Goal: Find specific page/section: Find specific page/section

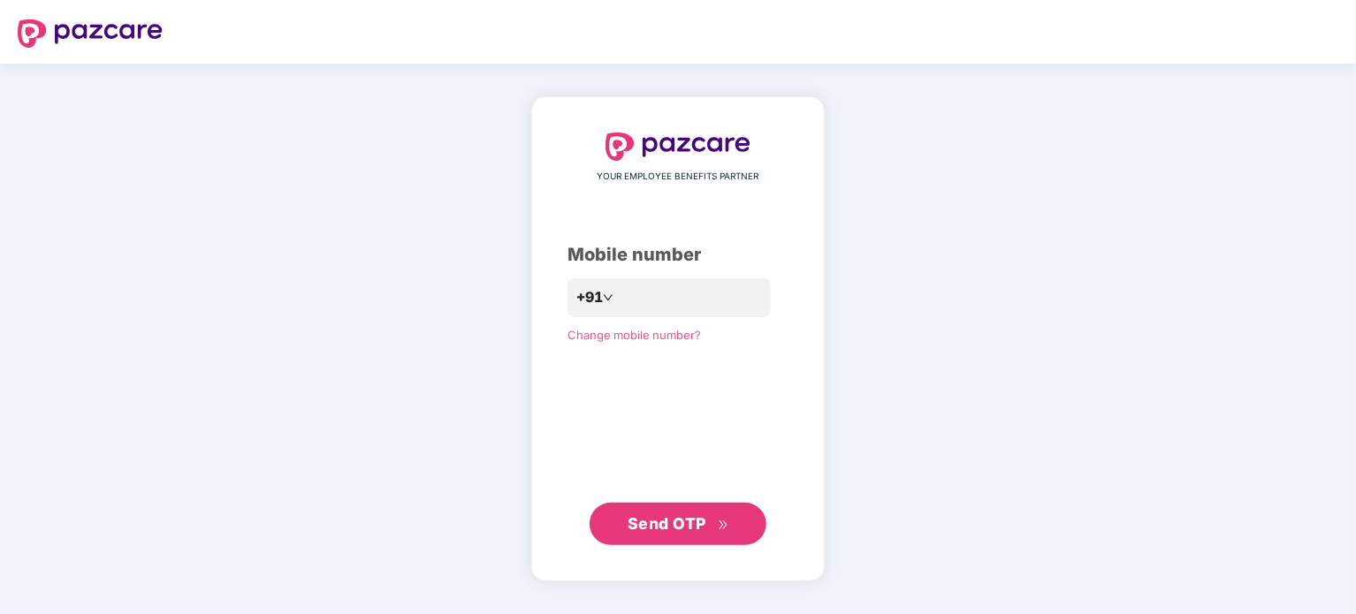
click at [698, 535] on span "Send OTP" at bounding box center [679, 524] width 102 height 25
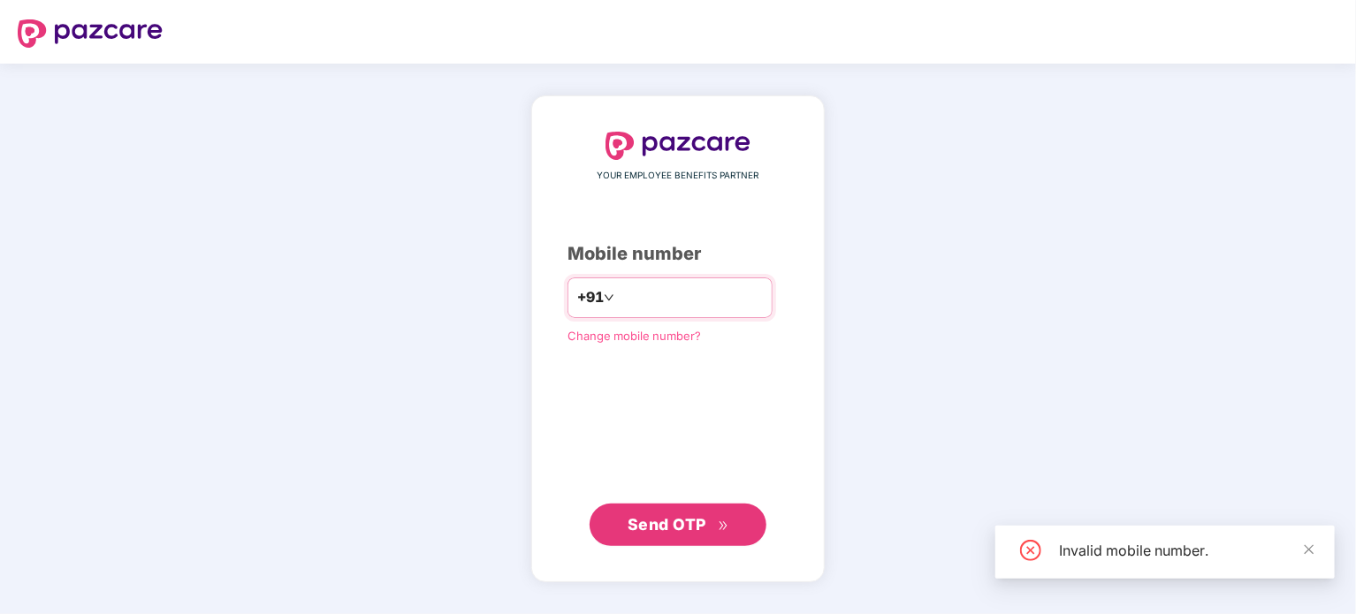
click at [679, 305] on input "*********" at bounding box center [690, 298] width 145 height 28
type input "*"
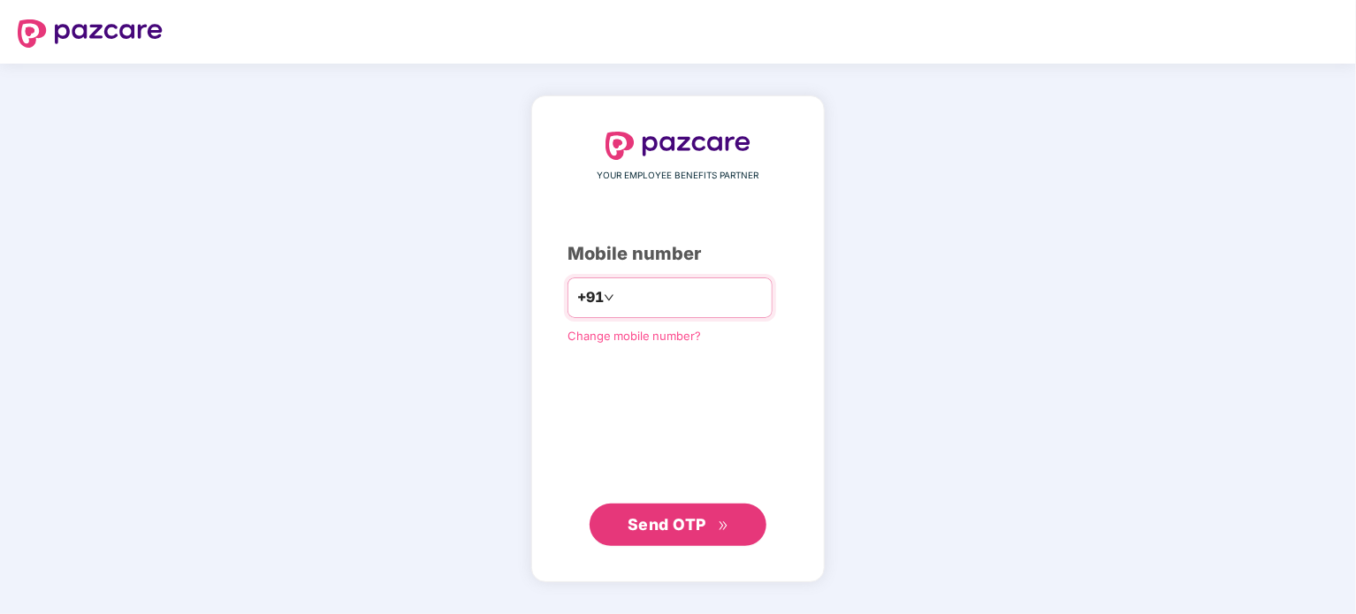
type input "**********"
click at [689, 529] on span "Send OTP" at bounding box center [667, 523] width 79 height 19
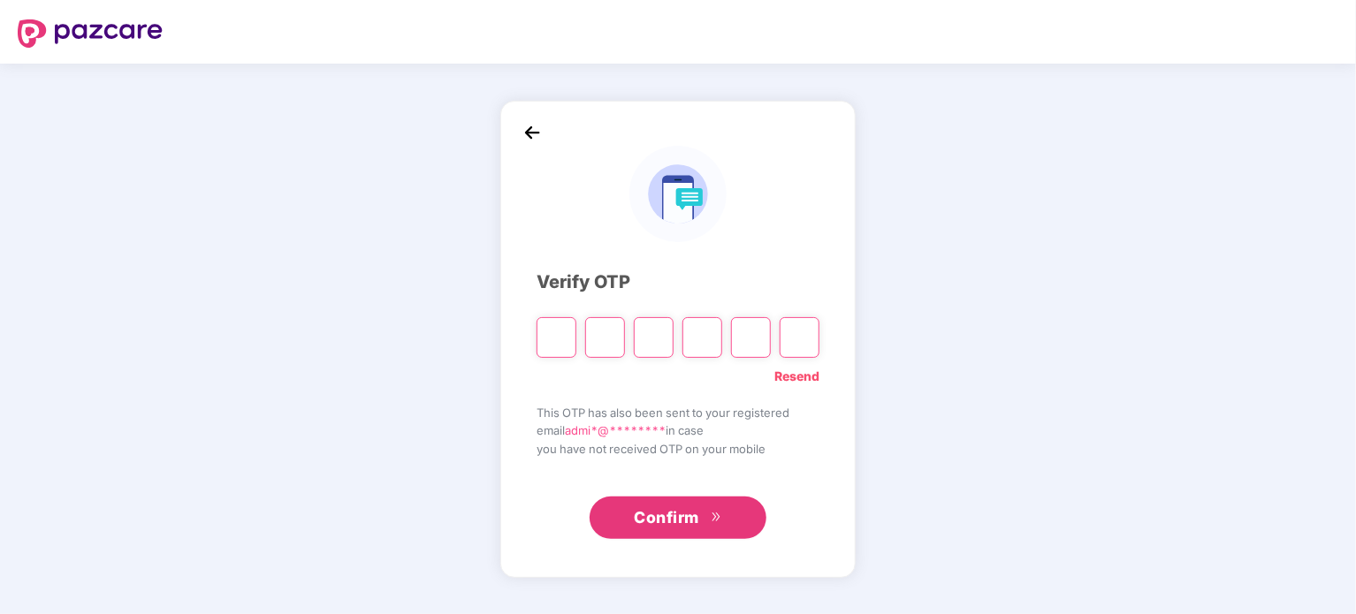
type input "*"
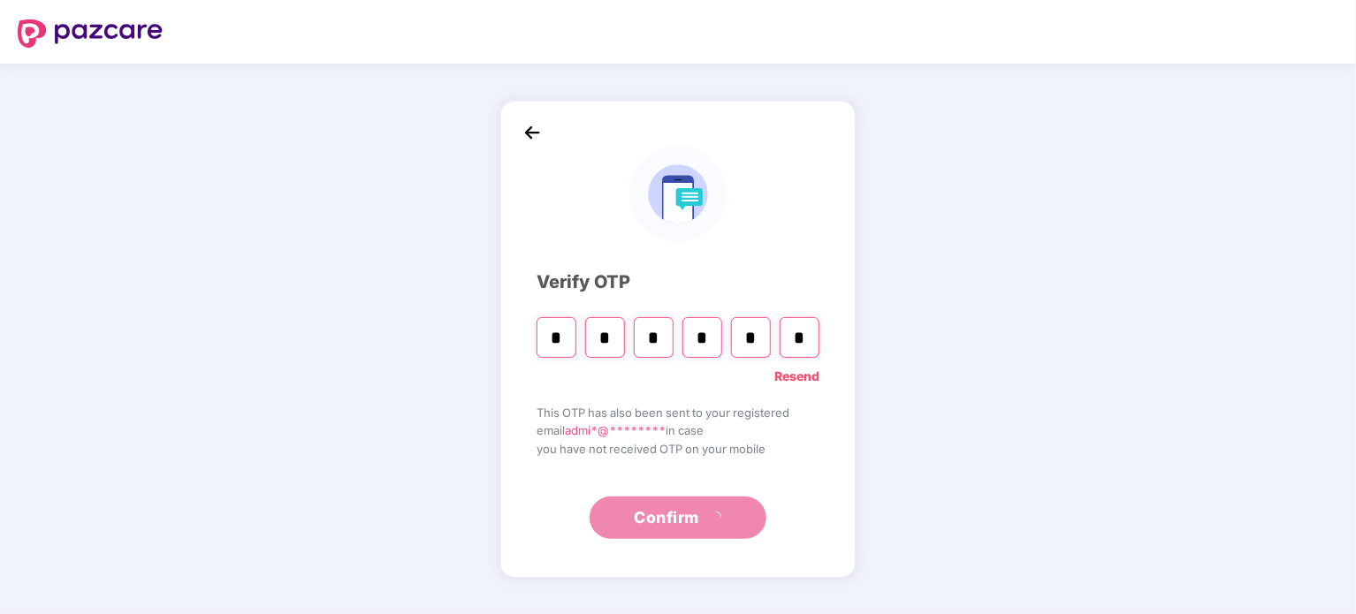
type input "*"
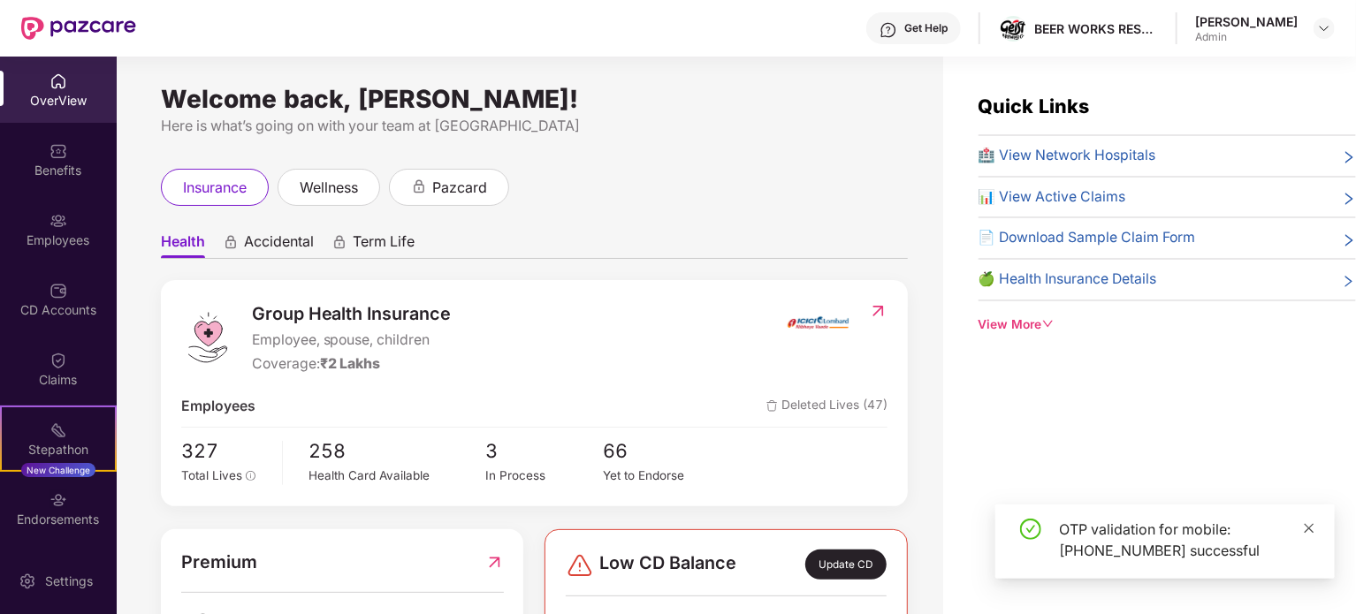
click at [1310, 529] on icon "close" at bounding box center [1310, 528] width 10 height 10
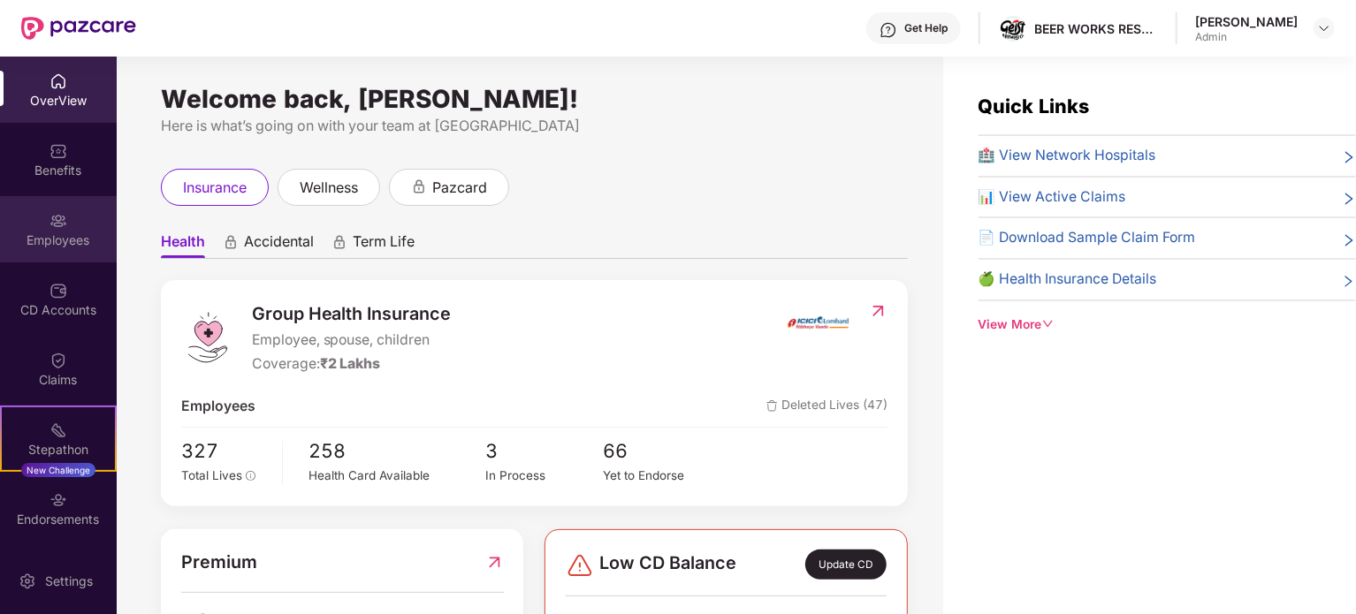
click at [71, 216] on div "Employees" at bounding box center [58, 229] width 117 height 66
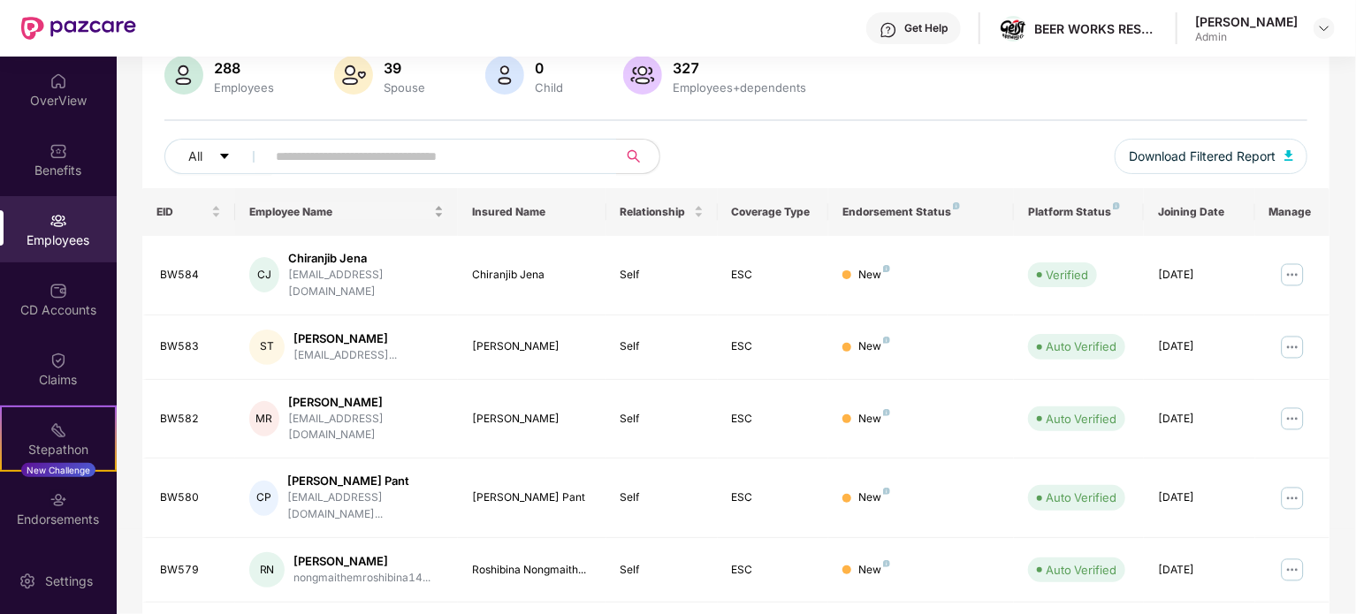
scroll to position [141, 0]
click at [400, 151] on input "text" at bounding box center [434, 156] width 317 height 27
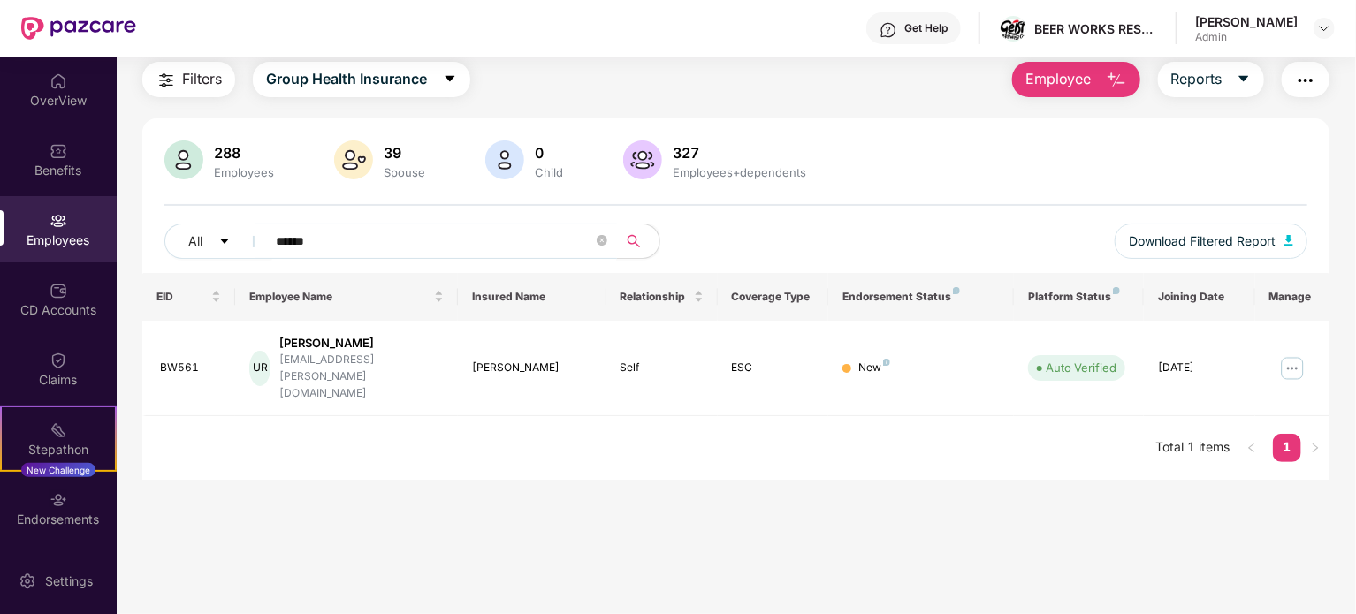
scroll to position [57, 0]
type input "******"
click at [337, 342] on div "[PERSON_NAME]" at bounding box center [361, 343] width 164 height 17
click at [270, 354] on div "UR" at bounding box center [259, 368] width 21 height 35
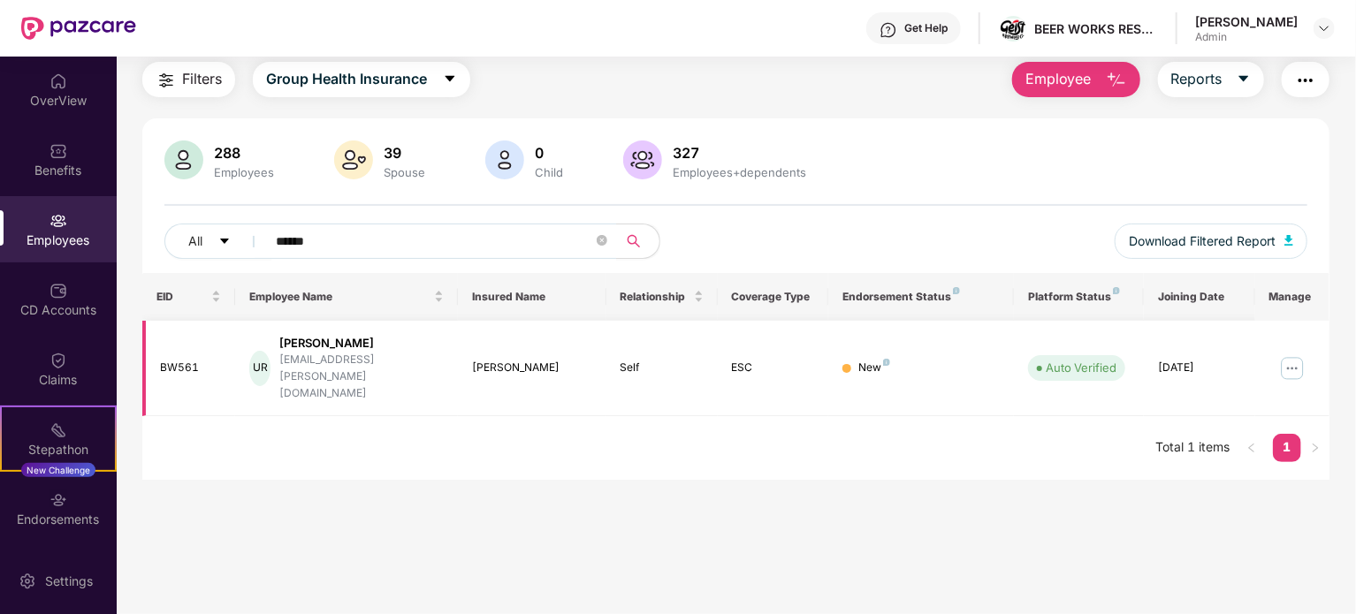
click at [270, 354] on div "UR" at bounding box center [259, 368] width 21 height 35
click at [863, 360] on div "New" at bounding box center [874, 368] width 32 height 17
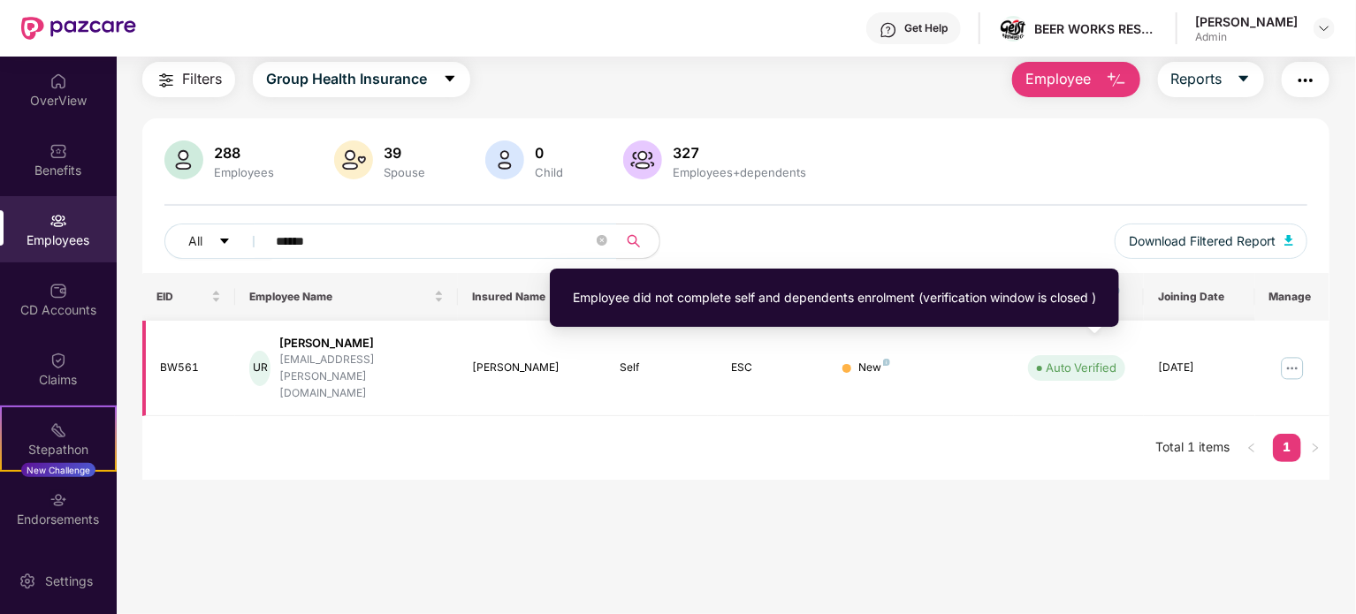
click at [1092, 359] on div "Auto Verified" at bounding box center [1081, 368] width 71 height 18
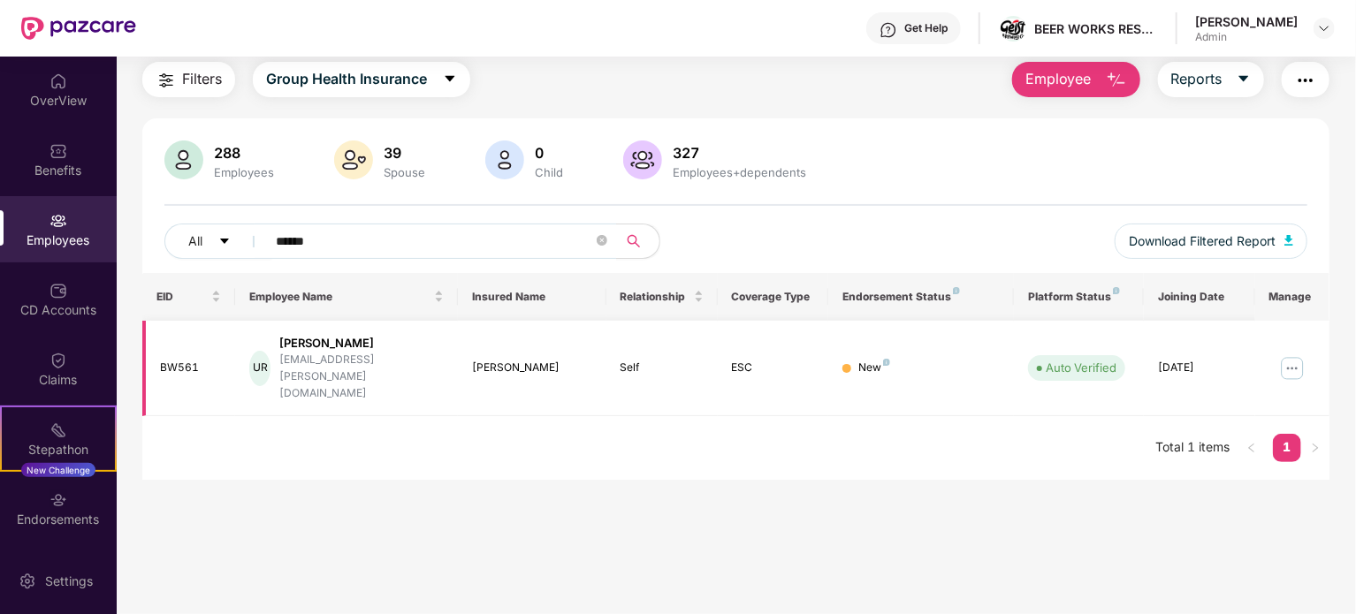
click at [1290, 356] on img at bounding box center [1292, 368] width 28 height 28
click at [1093, 494] on main "Employees Filters Group Health Insurance Employee Reports 288 Employees 39 Spou…" at bounding box center [736, 307] width 1238 height 614
click at [598, 245] on icon "close-circle" at bounding box center [602, 240] width 11 height 11
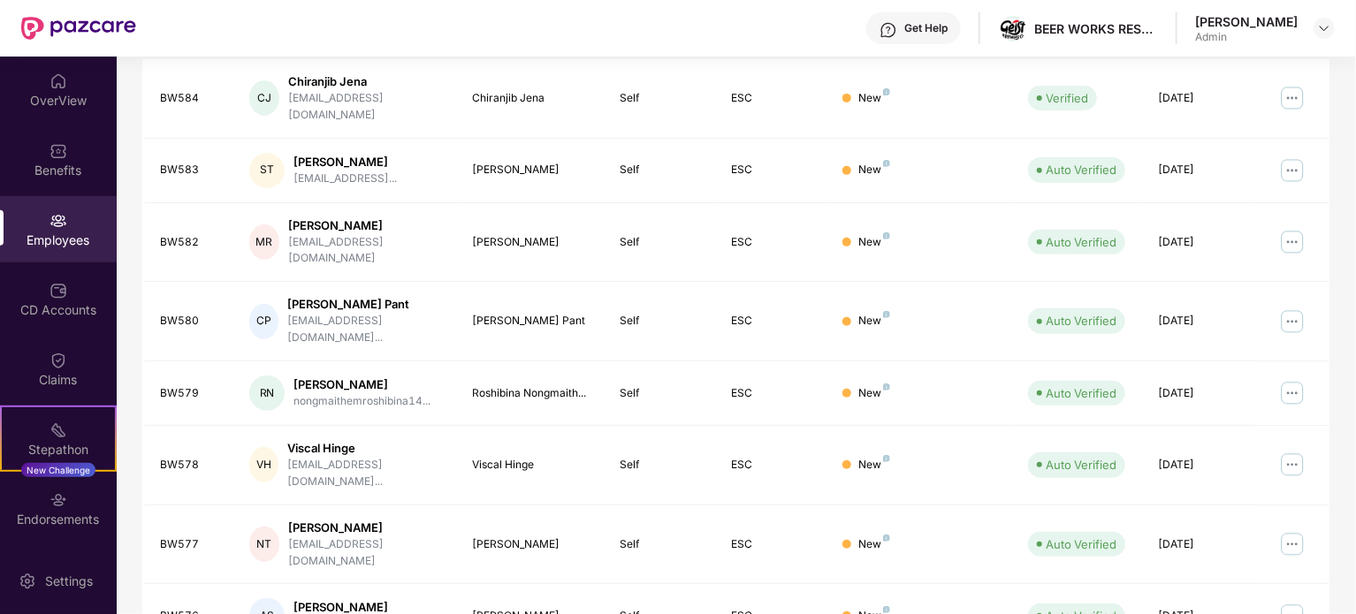
scroll to position [469, 0]
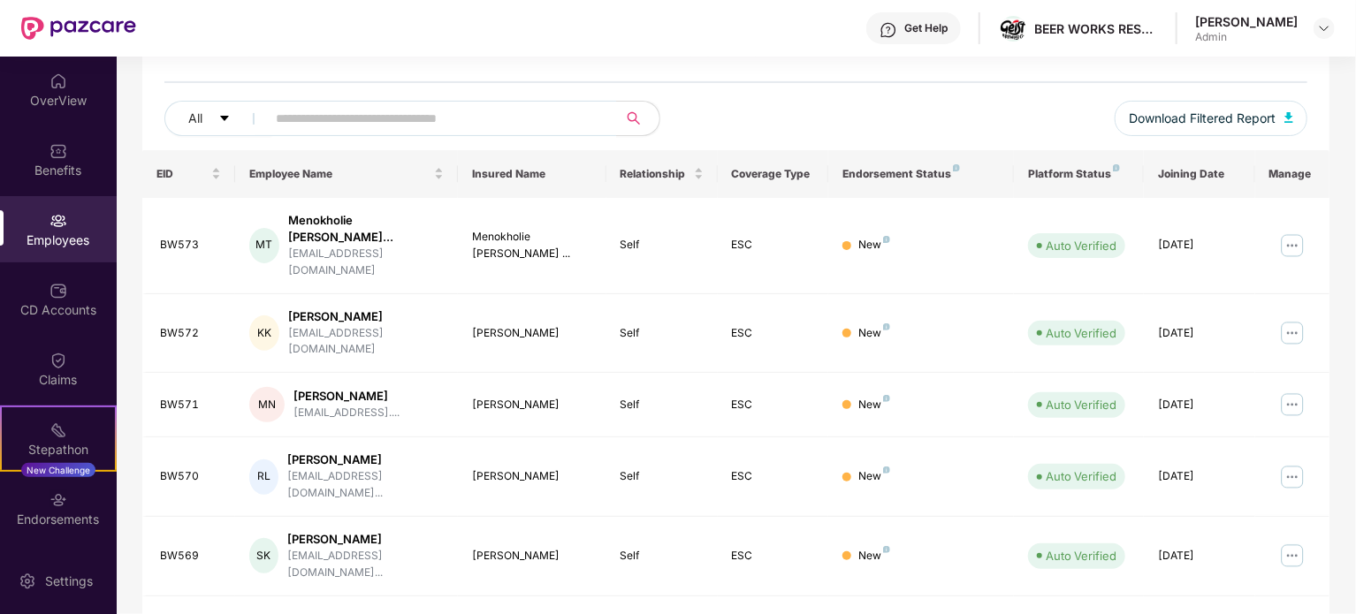
scroll to position [0, 0]
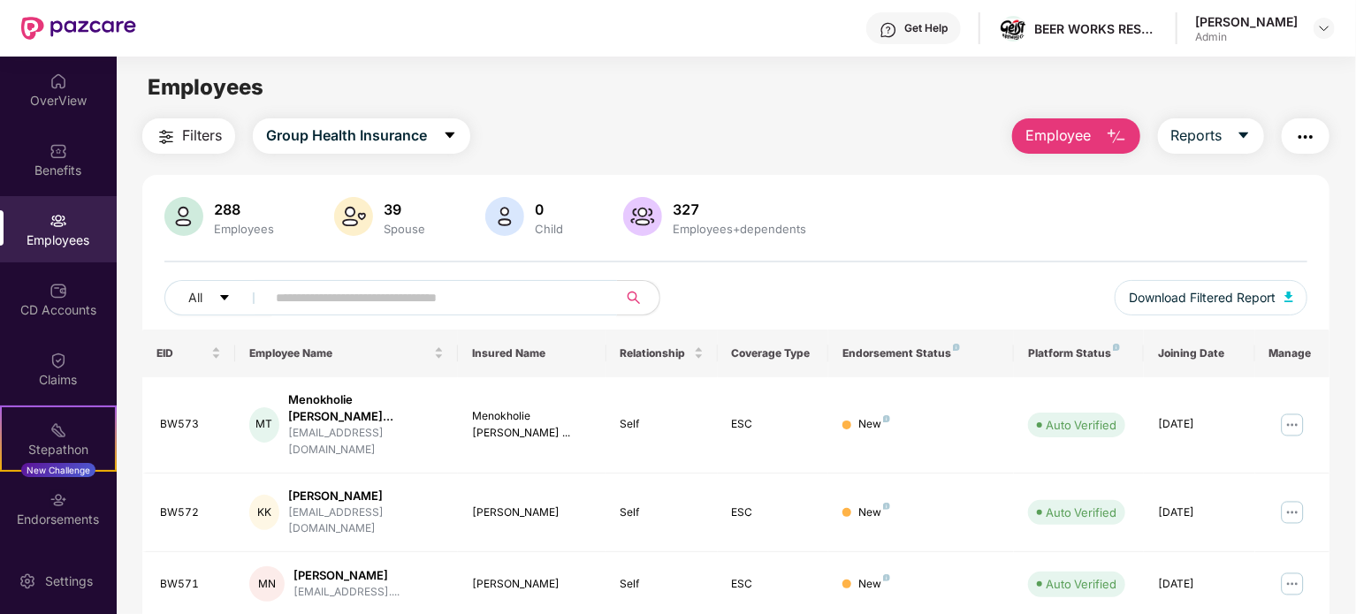
click at [359, 288] on input "text" at bounding box center [434, 298] width 317 height 27
type input "******"
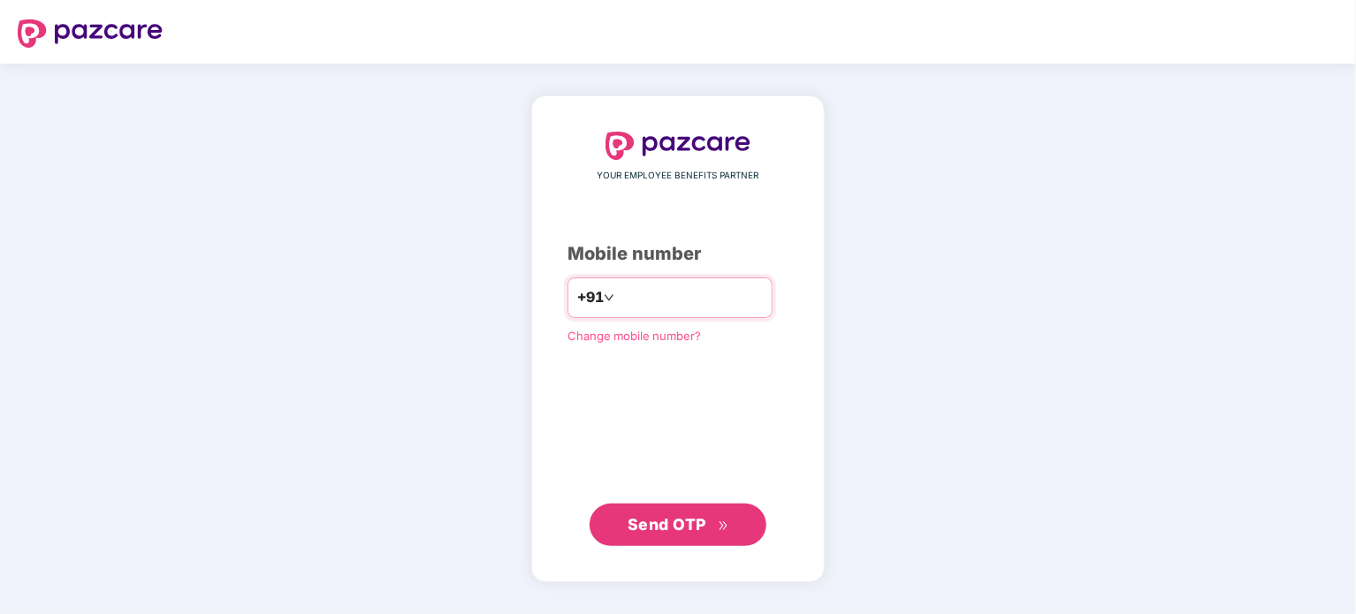
type input "**********"
click at [683, 524] on span "Send OTP" at bounding box center [667, 523] width 79 height 19
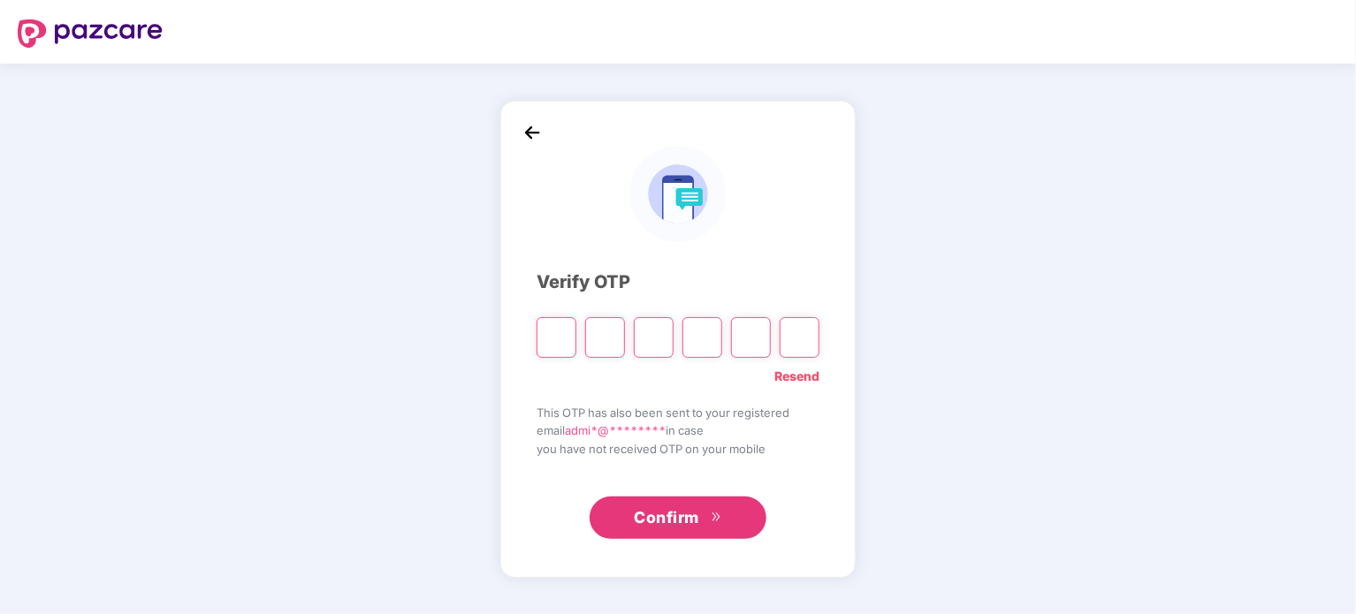
type input "*"
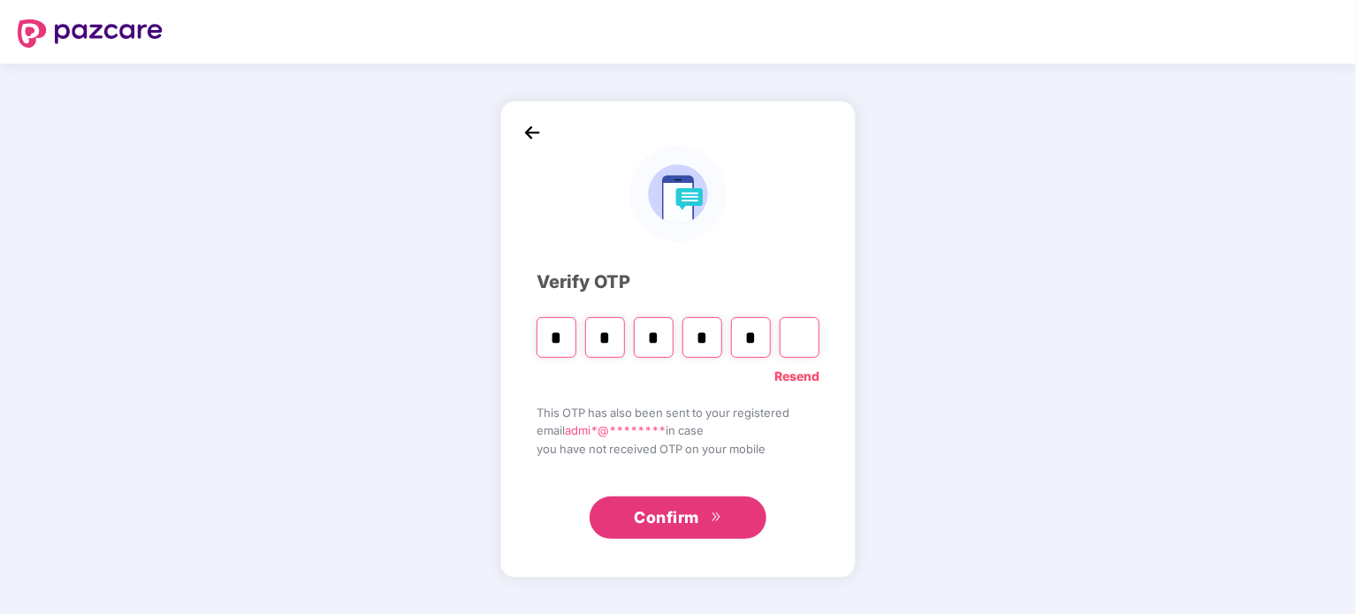
type input "*"
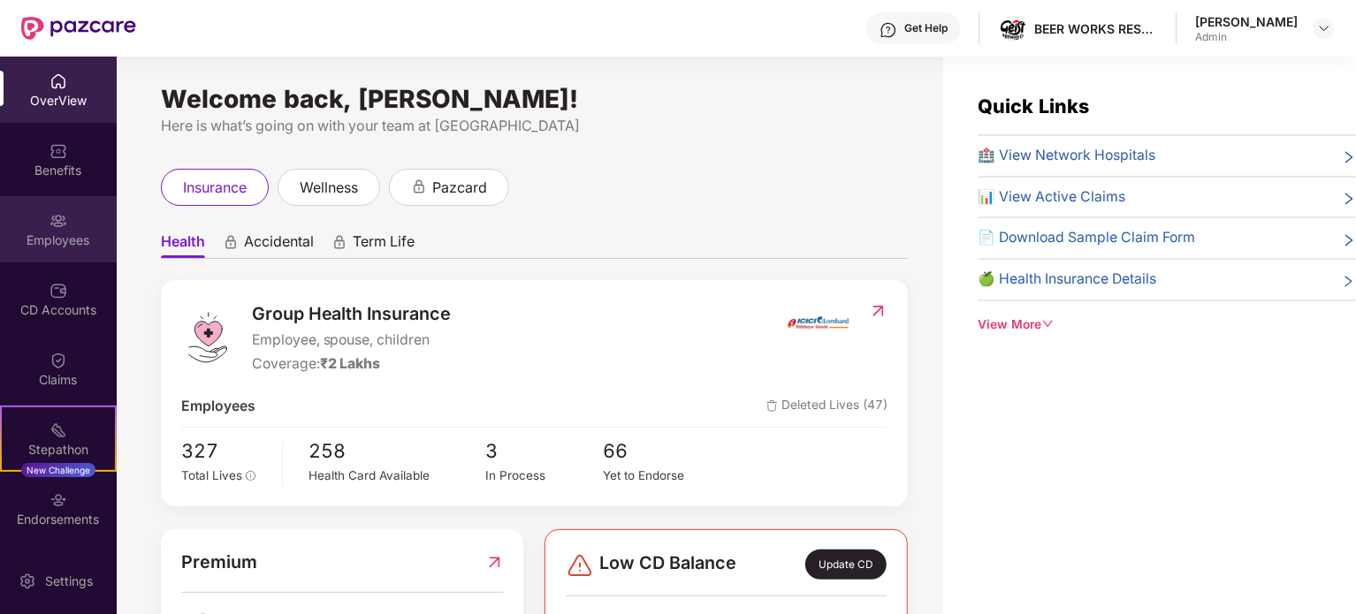
click at [38, 225] on div "Employees" at bounding box center [58, 229] width 117 height 66
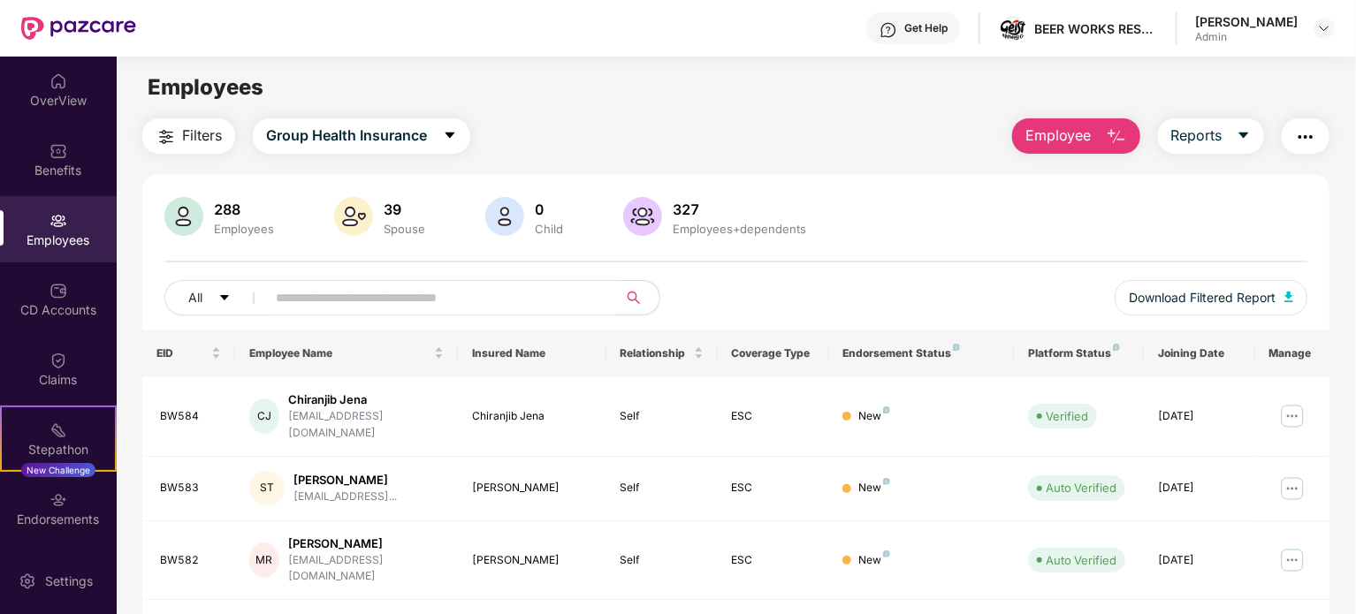
click at [349, 291] on input "text" at bounding box center [434, 298] width 317 height 27
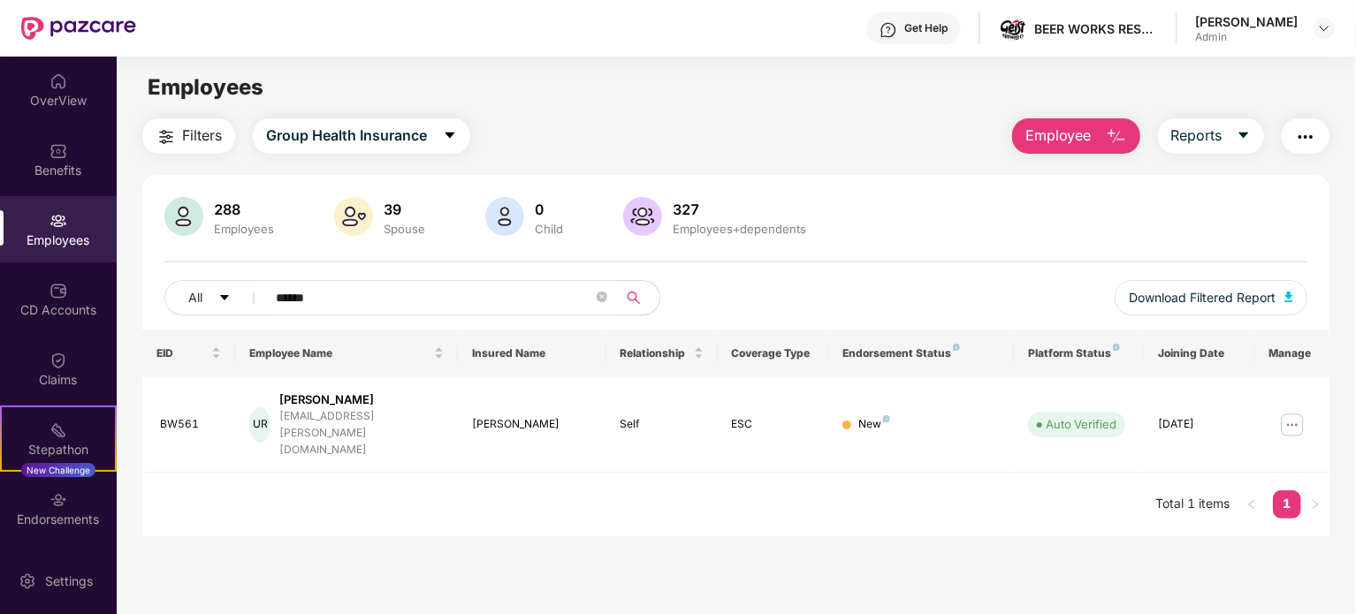
type input "******"
